Goal: Task Accomplishment & Management: Manage account settings

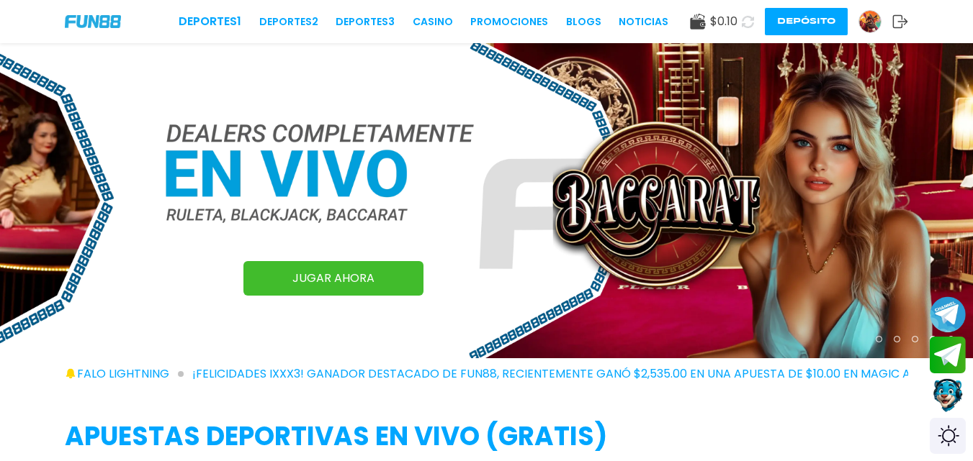
click at [865, 24] on img at bounding box center [870, 22] width 22 height 22
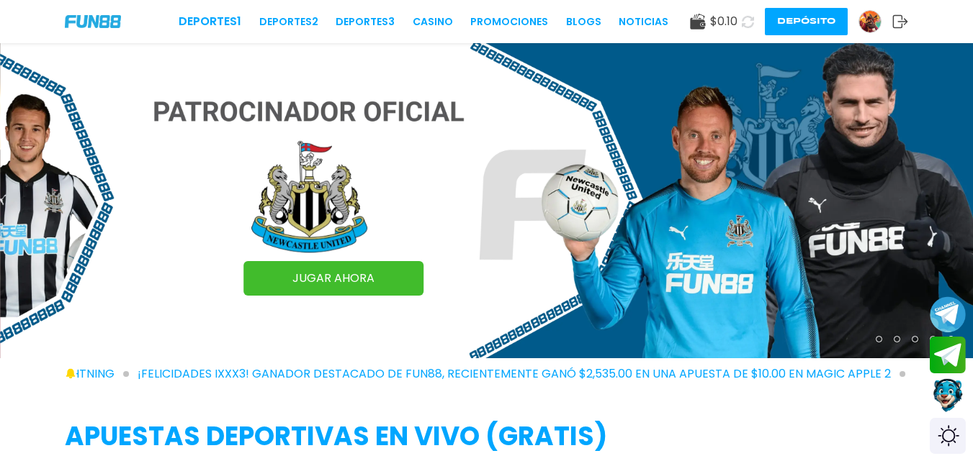
click at [864, 24] on img at bounding box center [870, 22] width 22 height 22
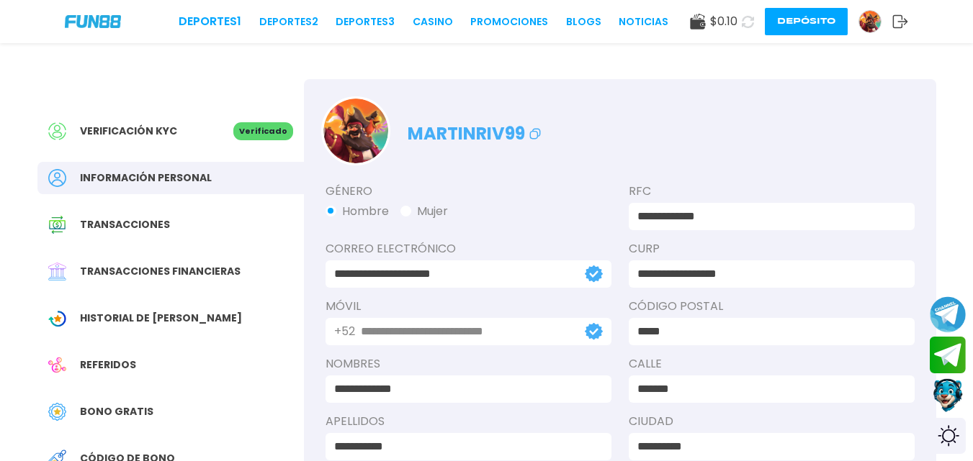
click at [791, 30] on button "Depósito" at bounding box center [806, 21] width 83 height 27
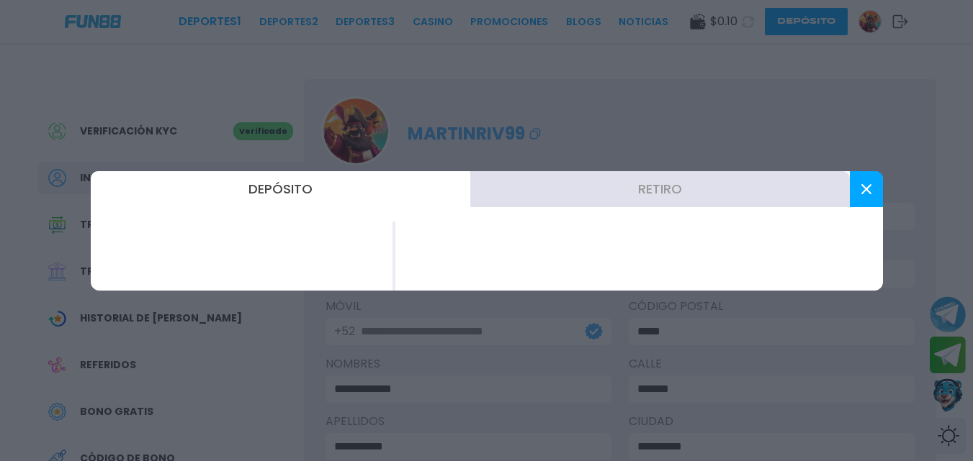
click at [865, 184] on icon at bounding box center [866, 189] width 10 height 10
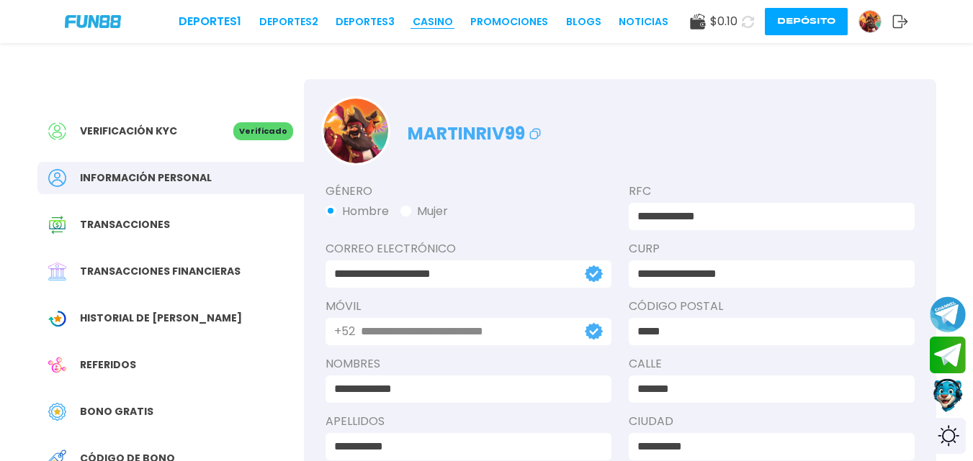
click at [433, 19] on link "CASINO" at bounding box center [433, 21] width 40 height 15
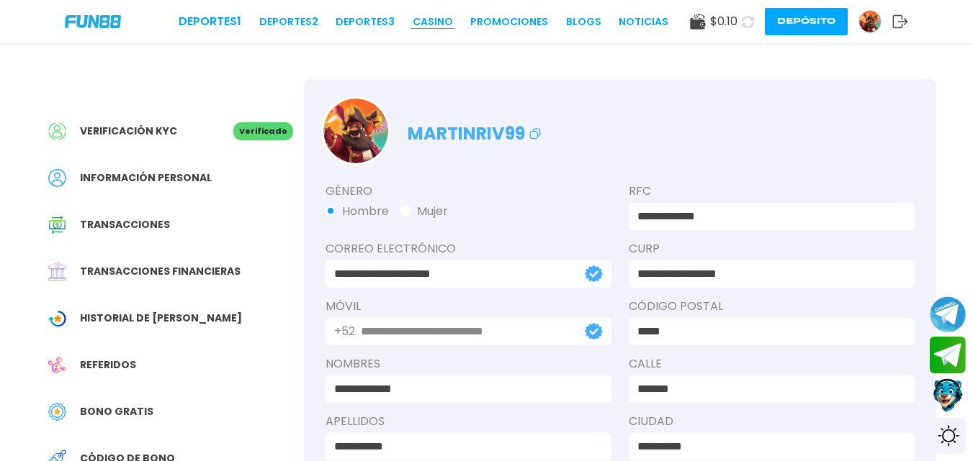
click at [433, 19] on link "CASINO" at bounding box center [433, 21] width 40 height 15
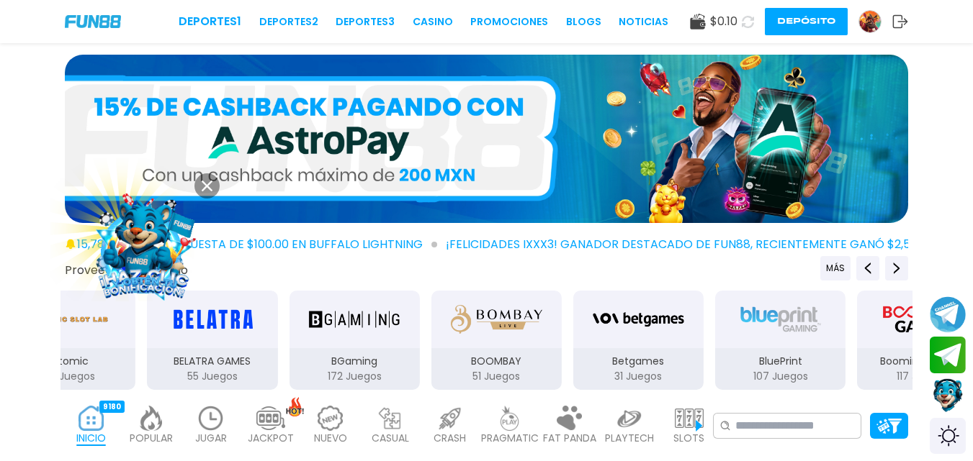
click at [809, 23] on button "Depósito" at bounding box center [806, 21] width 83 height 27
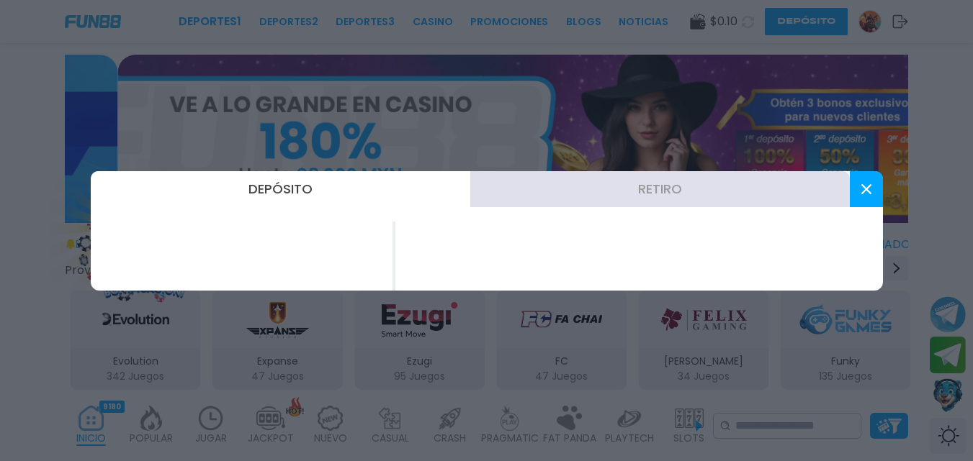
click at [378, 186] on button "Depósito" at bounding box center [280, 189] width 379 height 36
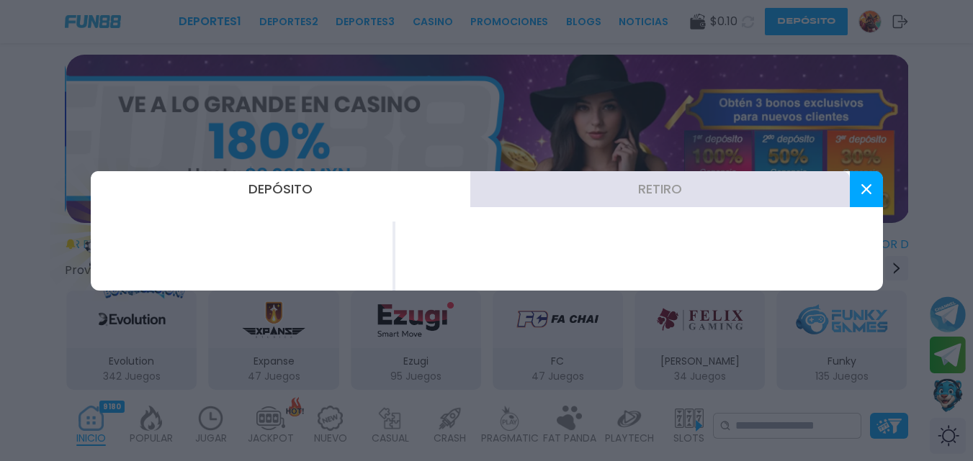
click at [665, 192] on button "Retiro" at bounding box center [659, 189] width 379 height 36
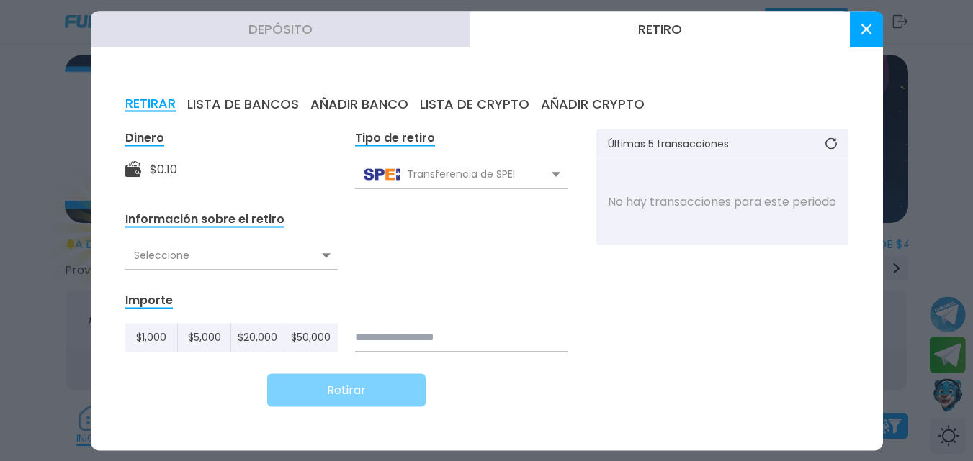
click at [320, 259] on div "Seleccione" at bounding box center [231, 255] width 212 height 27
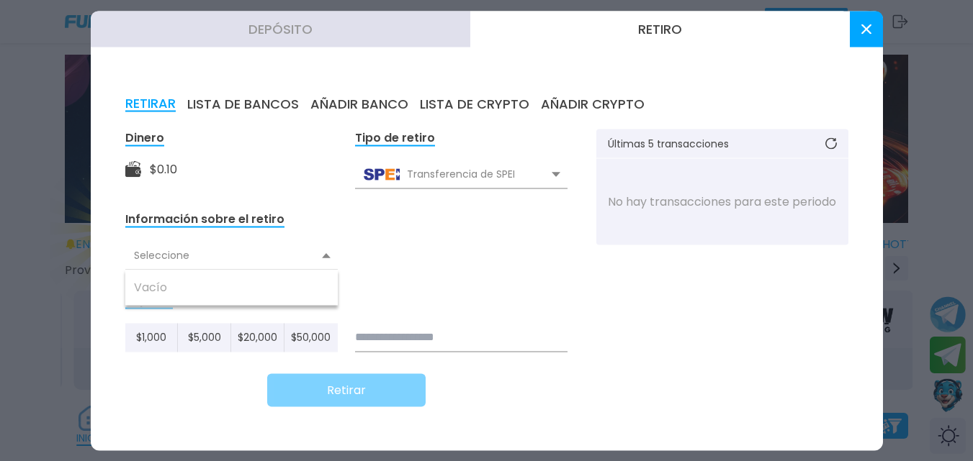
click at [320, 259] on div "Seleccione" at bounding box center [231, 255] width 212 height 27
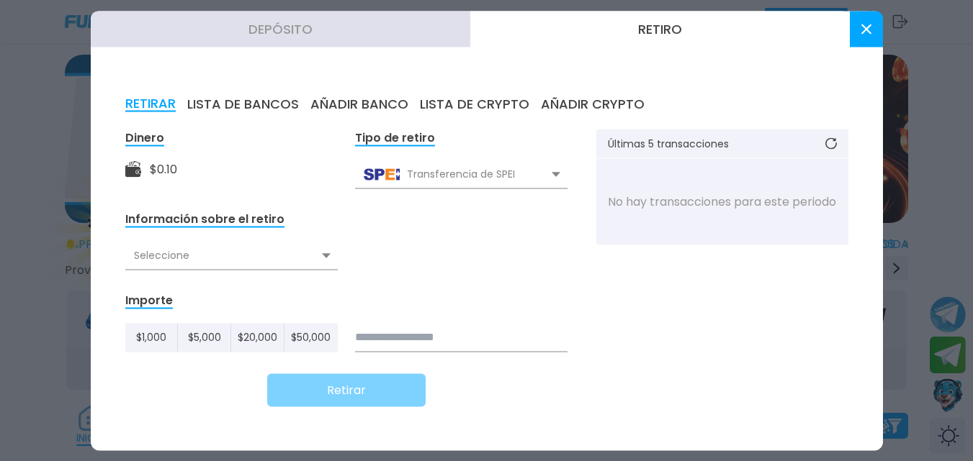
click at [297, 24] on button "Depósito" at bounding box center [280, 29] width 379 height 36
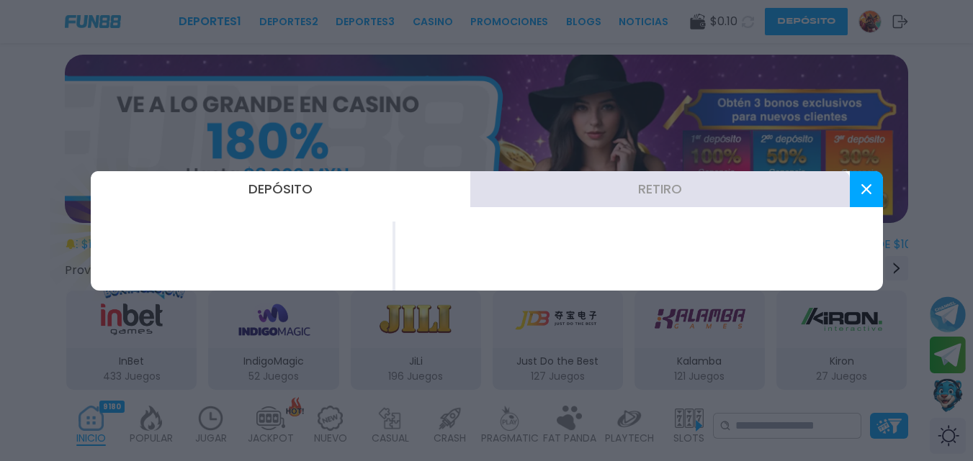
click at [302, 180] on button "Depósito" at bounding box center [280, 189] width 379 height 36
click at [302, 179] on button "Depósito" at bounding box center [280, 189] width 379 height 36
click at [303, 179] on button "Depósito" at bounding box center [280, 189] width 379 height 36
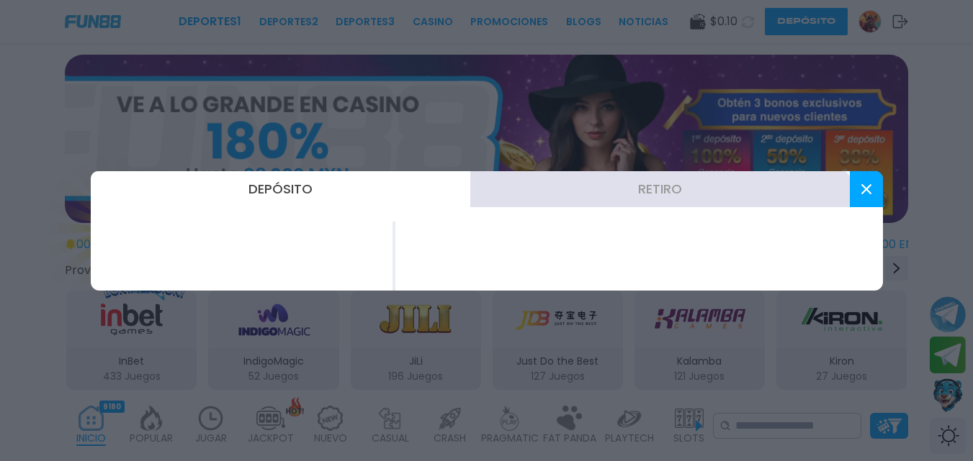
click at [303, 179] on button "Depósito" at bounding box center [280, 189] width 379 height 36
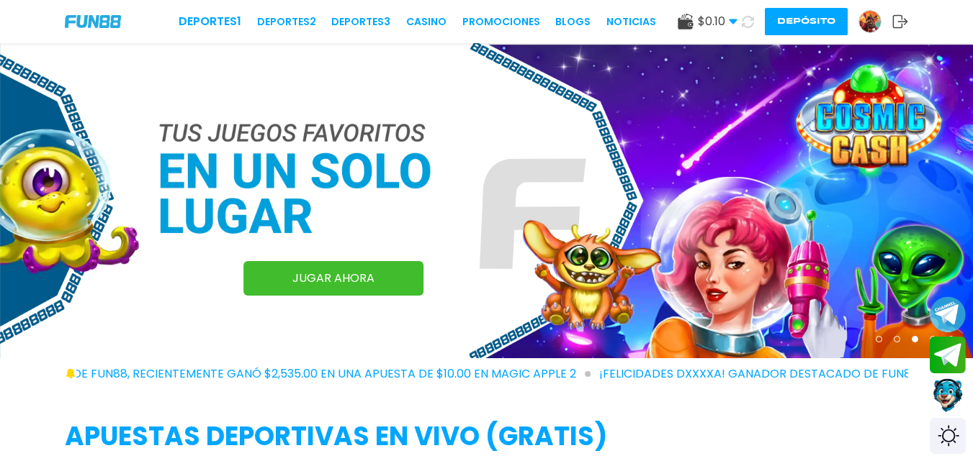
click at [815, 21] on button "Depósito" at bounding box center [806, 21] width 83 height 27
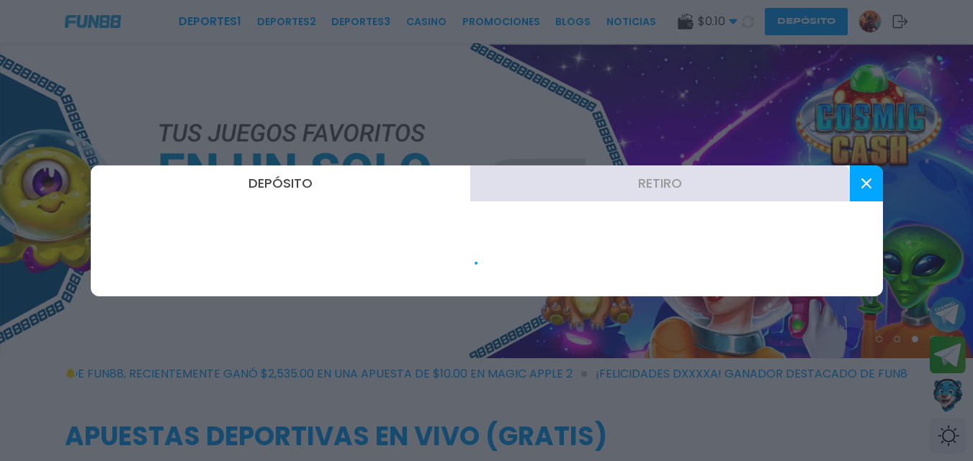
click at [795, 22] on div at bounding box center [486, 230] width 973 height 461
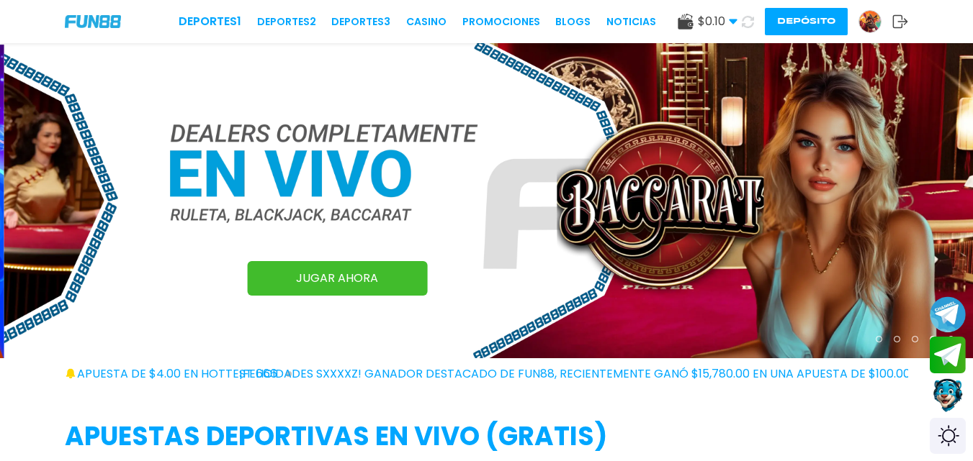
click at [795, 19] on button "Depósito" at bounding box center [806, 21] width 83 height 27
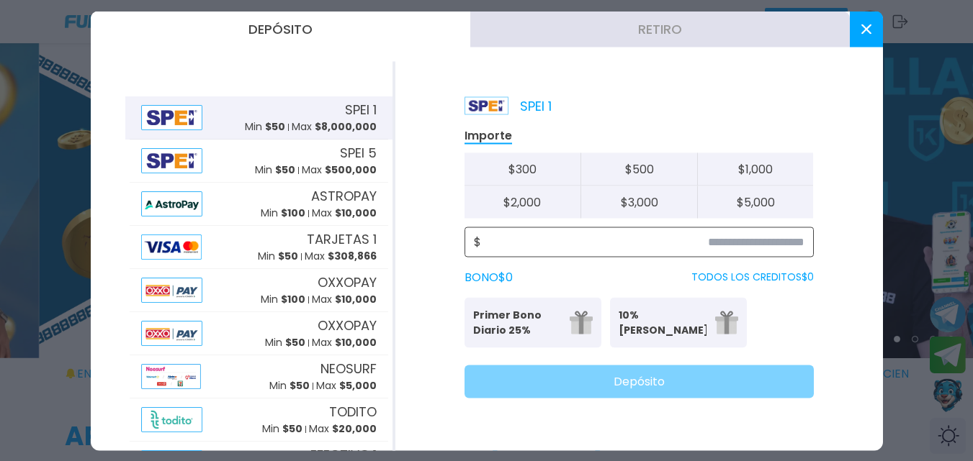
click at [546, 248] on input at bounding box center [642, 241] width 323 height 17
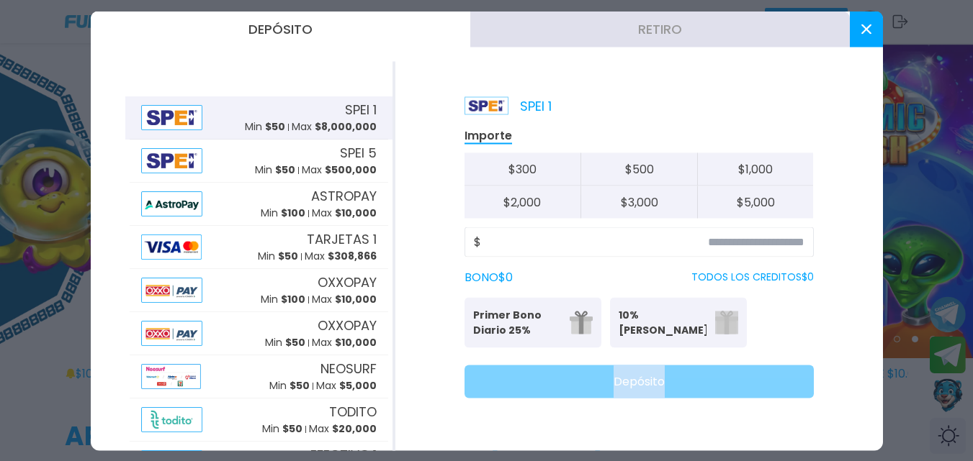
drag, startPoint x: 677, startPoint y: 352, endPoint x: 786, endPoint y: 344, distance: 109.7
click at [786, 344] on div "Importe $ 300 $ 500 $ 1,000 $ 2,000 $ 3,000 $ 5,000 $ BONO $ 0 TODOS LOS CREDIT…" at bounding box center [638, 262] width 349 height 271
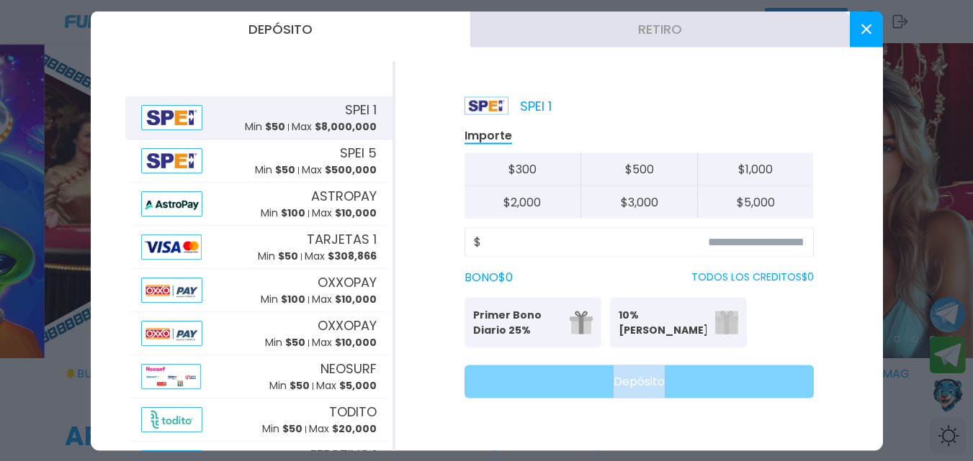
click at [797, 323] on div "Primer Bono Diario 25% Se puede solicitar una vez al día 10% Bono Ilimitado Bon…" at bounding box center [638, 322] width 349 height 50
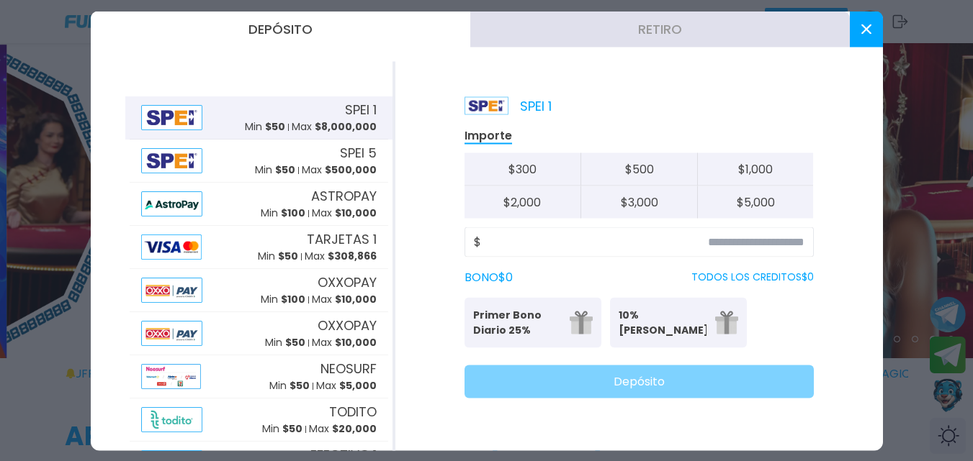
click at [797, 323] on div "Primer Bono Diario 25% Se puede solicitar una vez al día 10% Bono Ilimitado Bon…" at bounding box center [638, 322] width 349 height 50
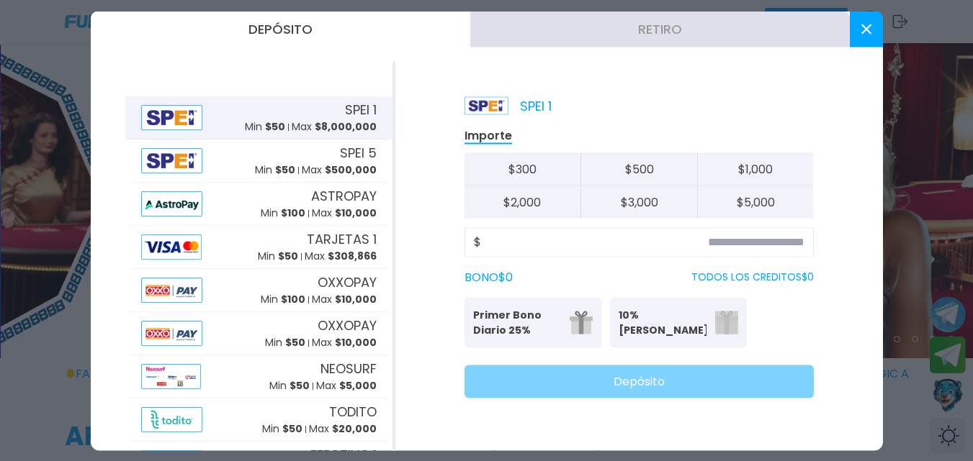
click at [797, 323] on div "Primer Bono Diario 25% Se puede solicitar una vez al día 10% Bono Ilimitado Bon…" at bounding box center [638, 322] width 349 height 50
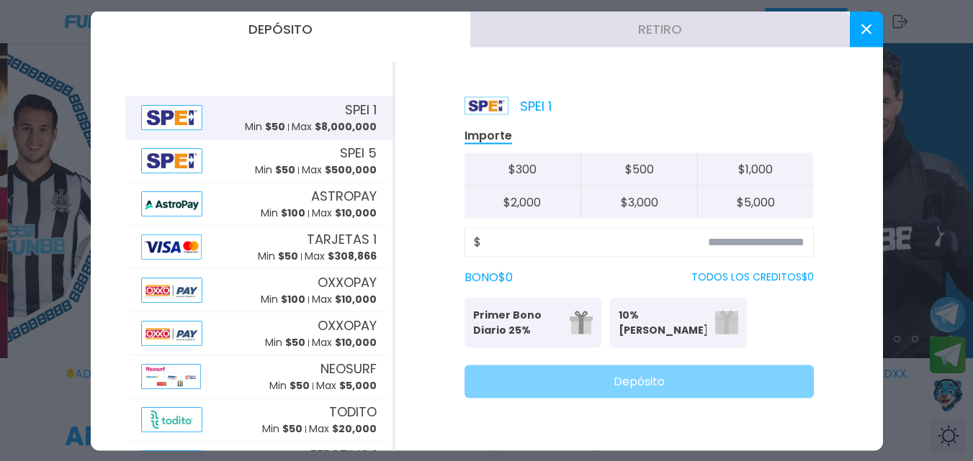
click at [868, 38] on button at bounding box center [866, 29] width 33 height 36
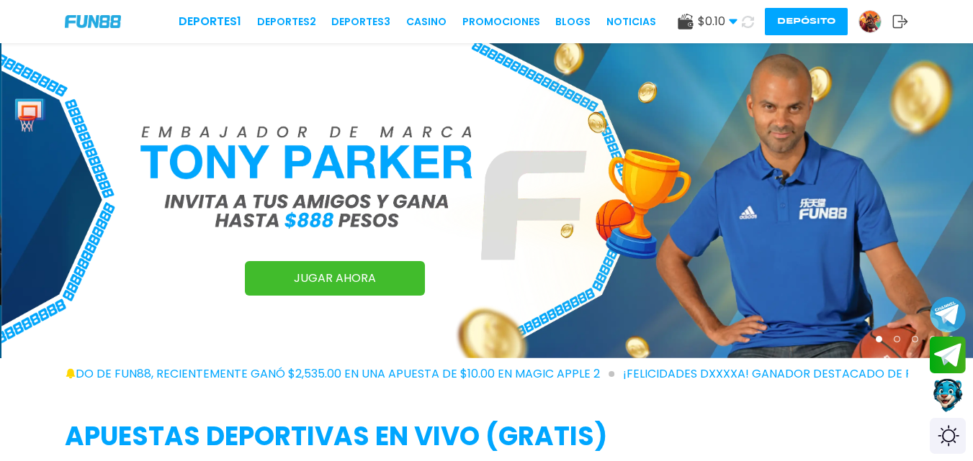
click at [874, 21] on img at bounding box center [870, 22] width 22 height 22
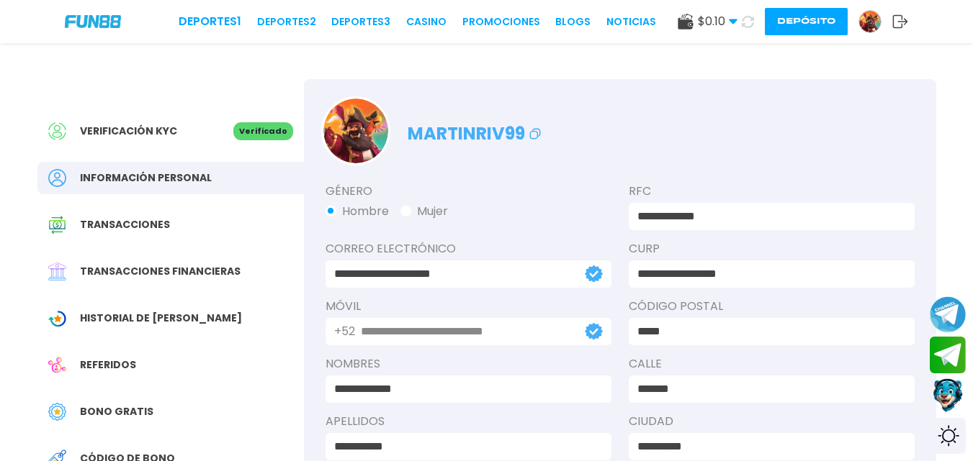
click at [149, 323] on span "Historial de [PERSON_NAME]" at bounding box center [161, 318] width 162 height 15
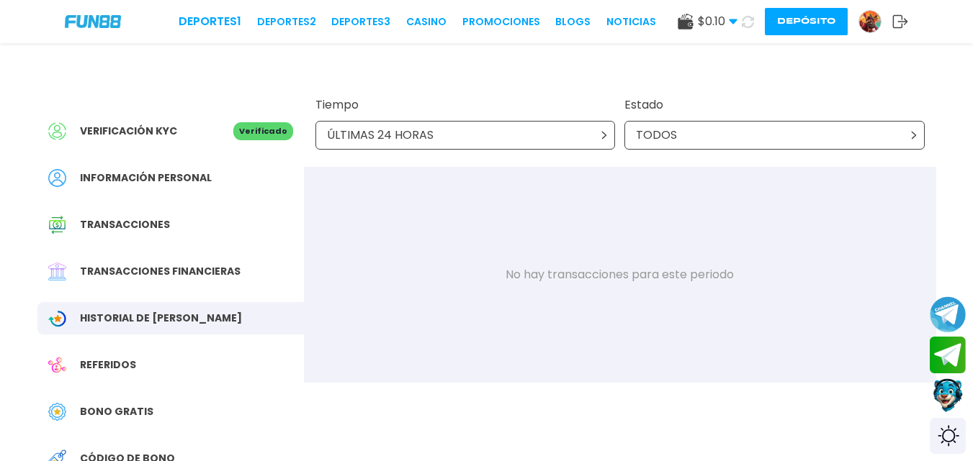
click at [467, 130] on div "ÚLTIMAS 24 HORAS" at bounding box center [465, 135] width 300 height 29
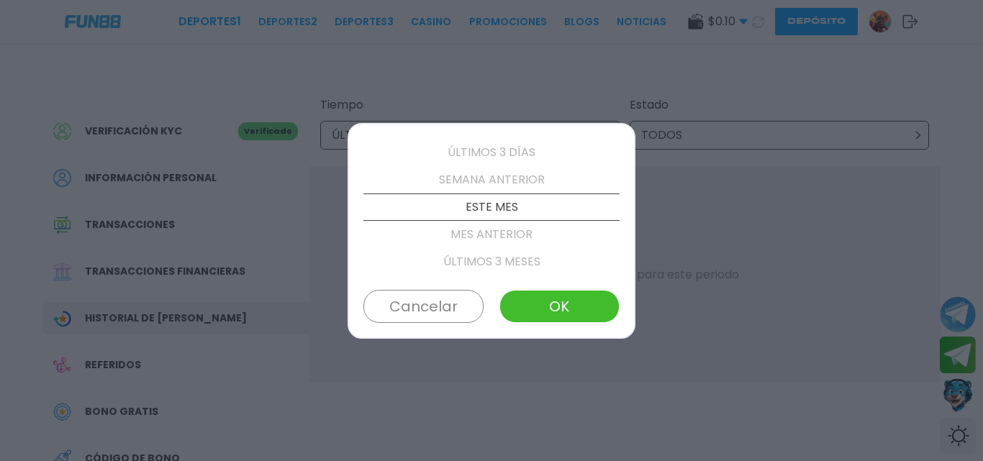
click at [536, 236] on p "MES ANTERIOR" at bounding box center [492, 234] width 256 height 27
click at [554, 316] on button "OK" at bounding box center [560, 306] width 120 height 33
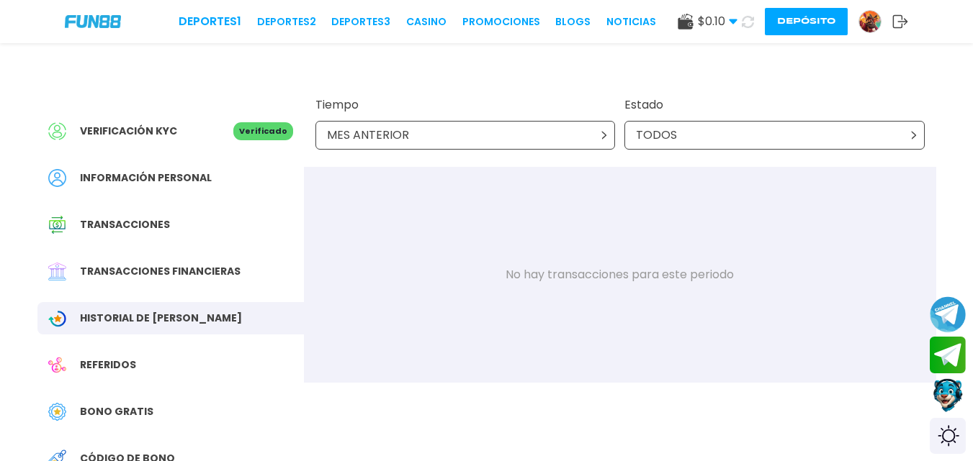
click at [472, 148] on div "MES ANTERIOR" at bounding box center [465, 135] width 300 height 29
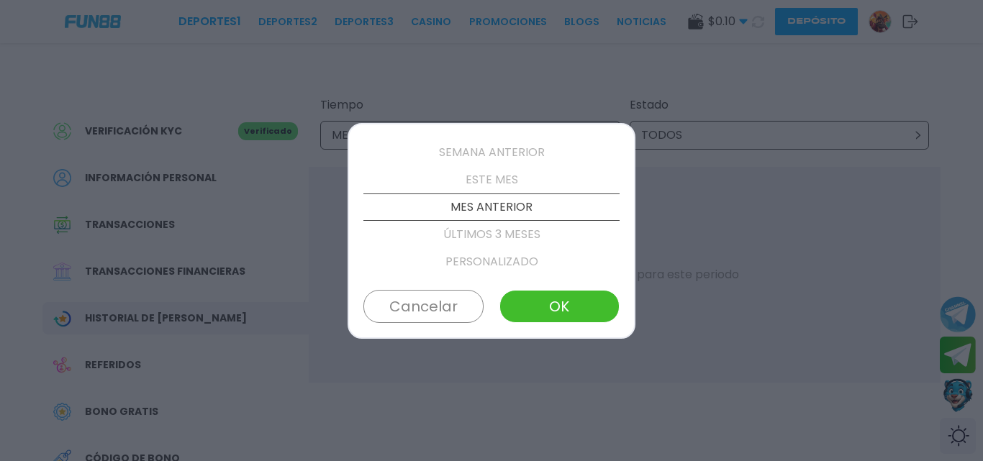
click at [488, 171] on p "ESTE MES" at bounding box center [492, 179] width 256 height 27
click at [570, 307] on button "OK" at bounding box center [560, 306] width 120 height 33
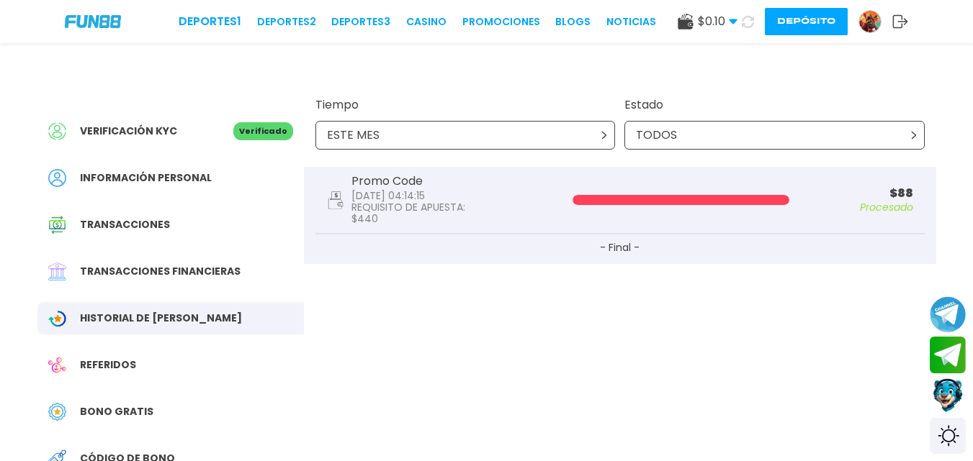
click at [810, 16] on button "Depósito" at bounding box center [806, 21] width 83 height 27
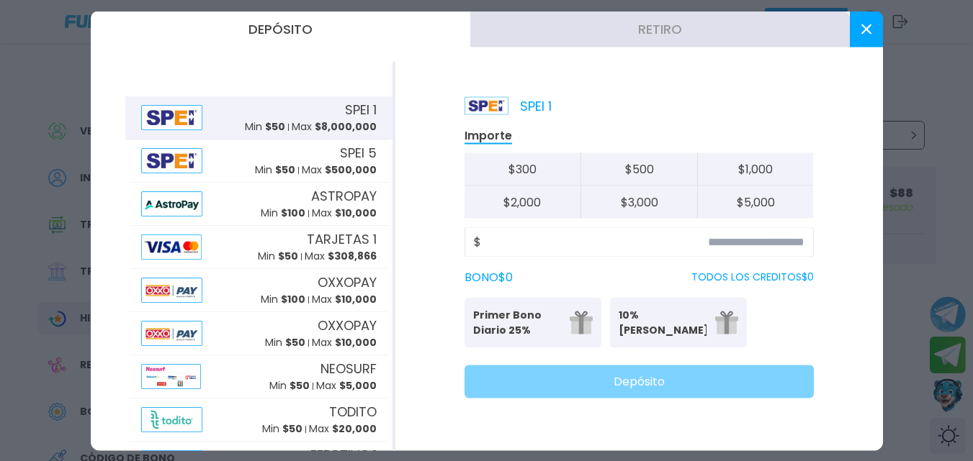
click at [673, 30] on button "Retiro" at bounding box center [659, 29] width 379 height 36
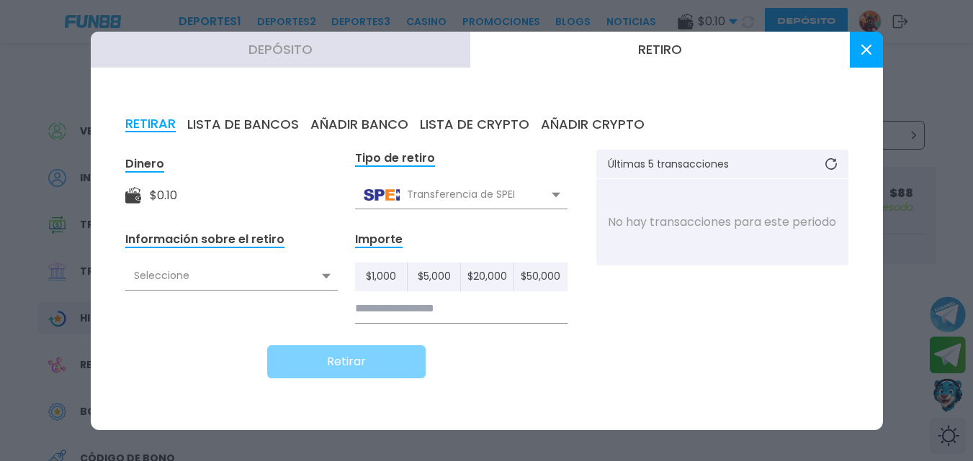
click at [202, 285] on div "Seleccione" at bounding box center [231, 276] width 212 height 27
click at [202, 282] on div "Seleccione" at bounding box center [231, 276] width 212 height 27
click at [868, 47] on use at bounding box center [865, 50] width 10 height 10
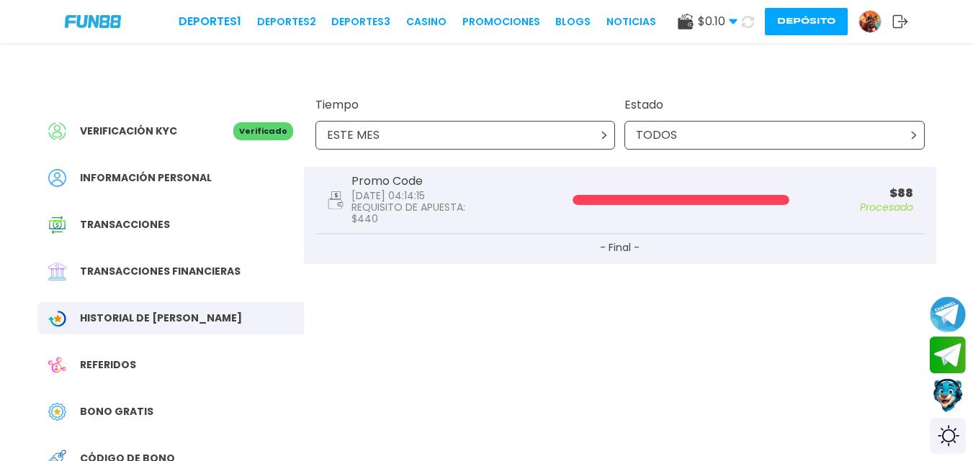
click at [905, 21] on icon at bounding box center [900, 21] width 16 height 14
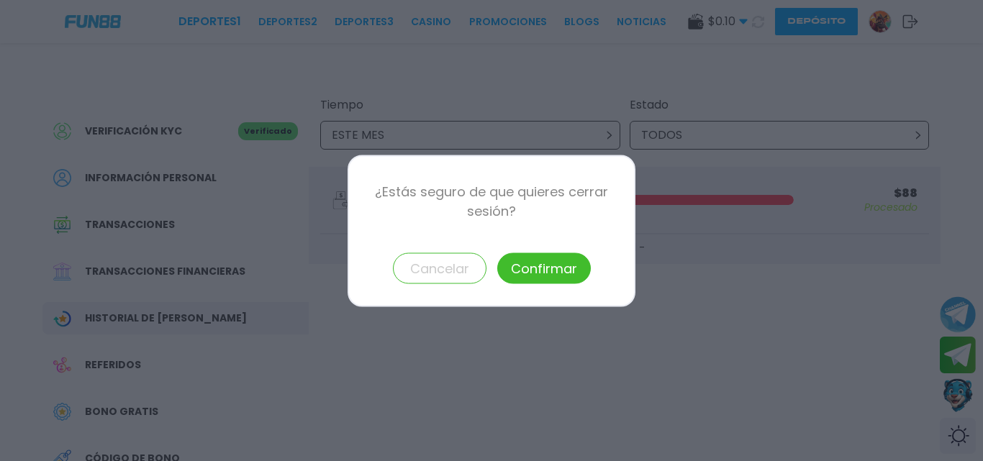
click at [556, 271] on button "Confirmar" at bounding box center [544, 268] width 94 height 31
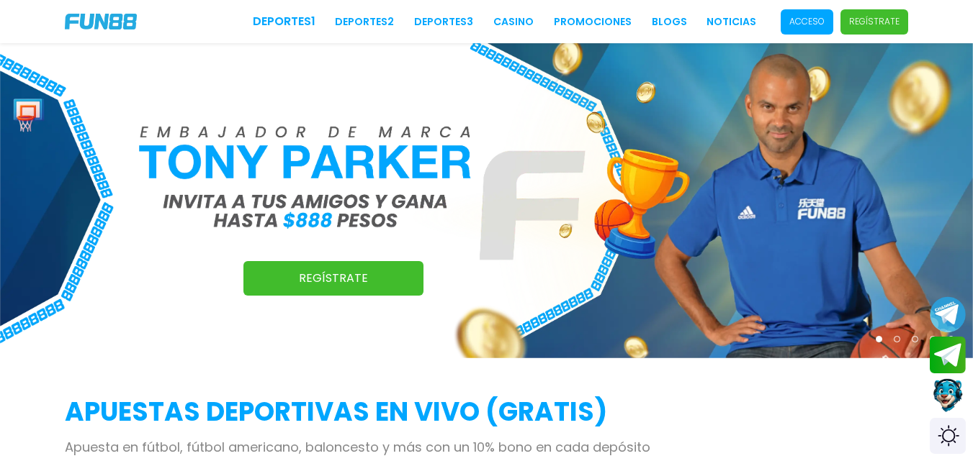
click at [806, 24] on p "Acceso" at bounding box center [806, 21] width 35 height 13
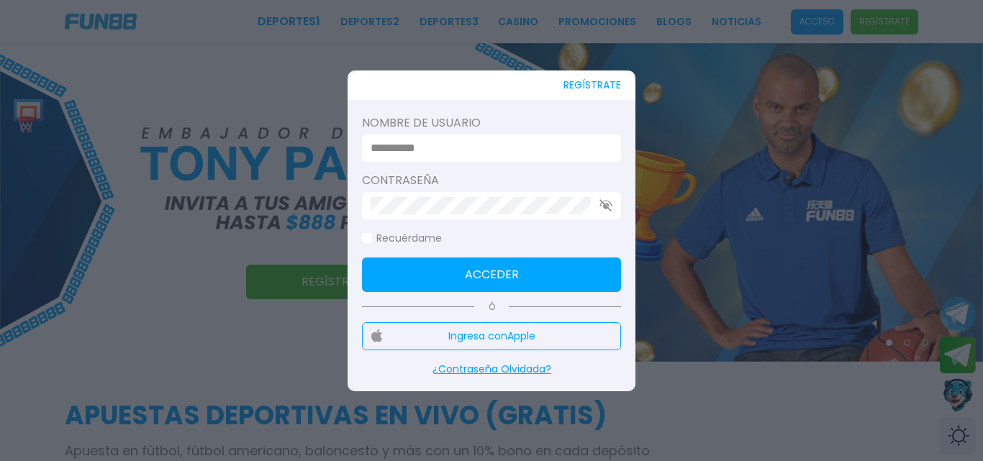
type input "**********"
click at [463, 143] on input "**********" at bounding box center [487, 148] width 233 height 17
click at [397, 274] on button "Acceder" at bounding box center [491, 275] width 259 height 35
